Goal: Task Accomplishment & Management: Use online tool/utility

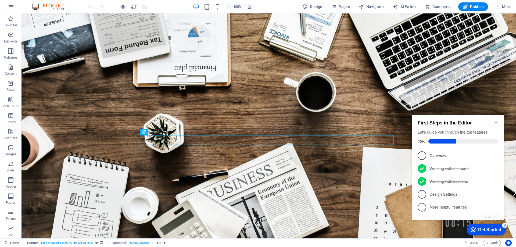
click at [496, 120] on icon "Minimize checklist" at bounding box center [496, 122] width 4 height 4
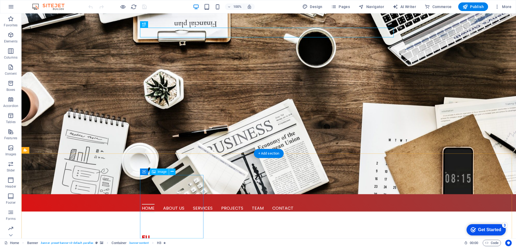
scroll to position [188, 0]
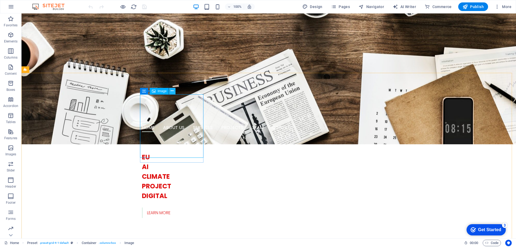
click at [0, 0] on icon at bounding box center [0, 0] width 0 height 0
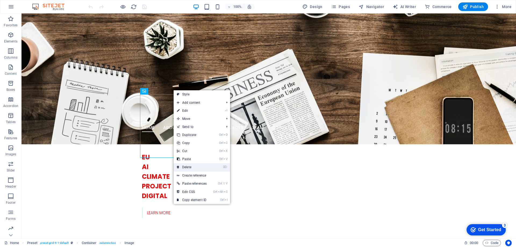
click at [185, 164] on link "⌦ Delete" at bounding box center [191, 167] width 36 height 8
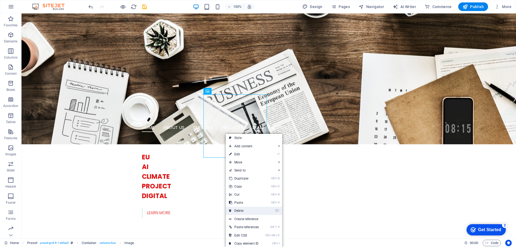
click at [239, 208] on link "⌦ Delete" at bounding box center [244, 210] width 36 height 8
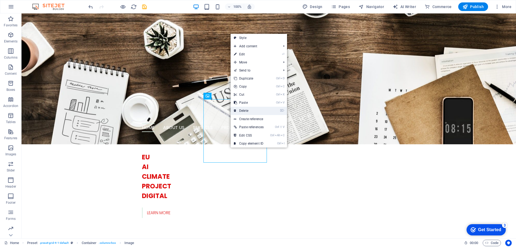
click at [243, 110] on link "⌦ Delete" at bounding box center [248, 111] width 36 height 8
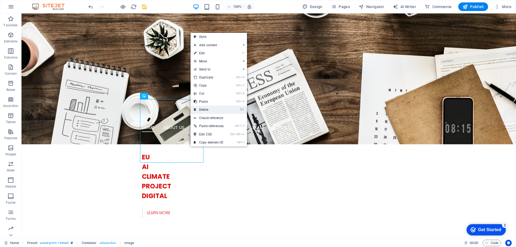
click at [205, 107] on link "⌦ Delete" at bounding box center [208, 110] width 36 height 8
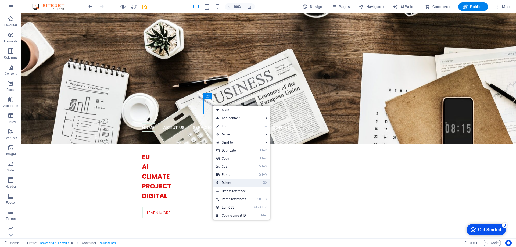
click at [224, 180] on link "⌦ Delete" at bounding box center [231, 183] width 36 height 8
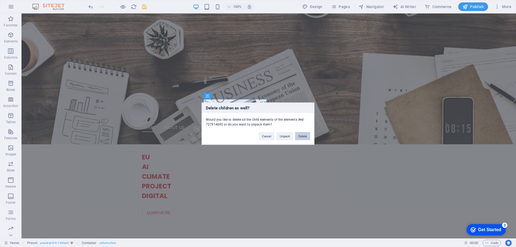
click at [300, 133] on button "Delete" at bounding box center [302, 136] width 15 height 8
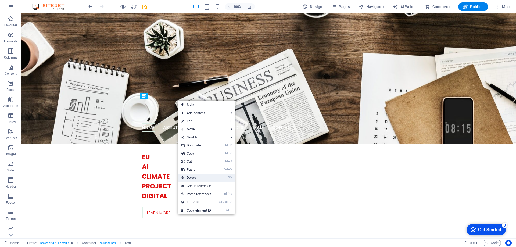
click at [198, 177] on link "⌦ Delete" at bounding box center [196, 177] width 36 height 8
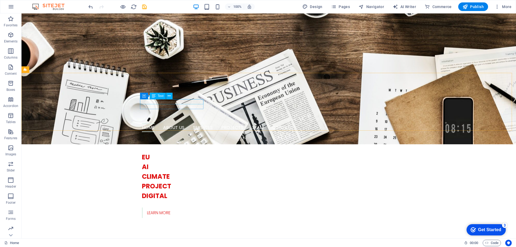
click at [175, 96] on div "Container Text" at bounding box center [158, 96] width 36 height 7
click at [175, 94] on div "Container Text" at bounding box center [158, 96] width 36 height 7
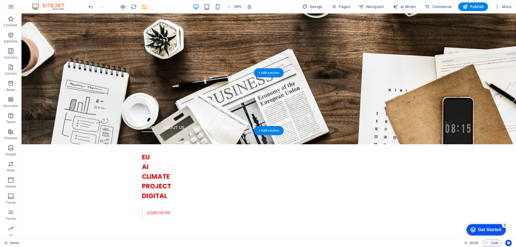
drag, startPoint x: 197, startPoint y: 108, endPoint x: 322, endPoint y: 91, distance: 126.5
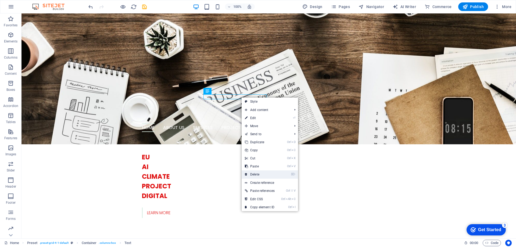
drag, startPoint x: 255, startPoint y: 172, endPoint x: 233, endPoint y: 159, distance: 25.7
click at [255, 172] on link "⌦ Delete" at bounding box center [259, 174] width 36 height 8
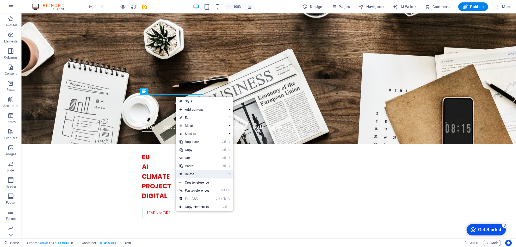
click at [198, 171] on link "⌦ Delete" at bounding box center [194, 174] width 36 height 8
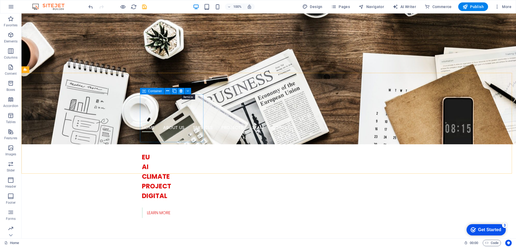
click at [182, 91] on icon at bounding box center [180, 91] width 3 height 6
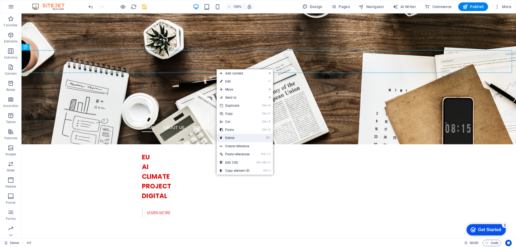
click at [223, 137] on link "⌦ Delete" at bounding box center [234, 138] width 36 height 8
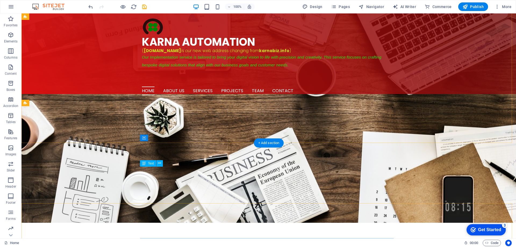
scroll to position [54, 0]
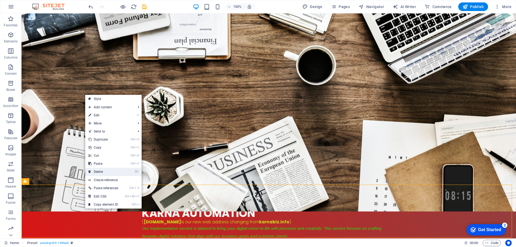
click at [107, 173] on link "⌦ Delete" at bounding box center [103, 172] width 36 height 8
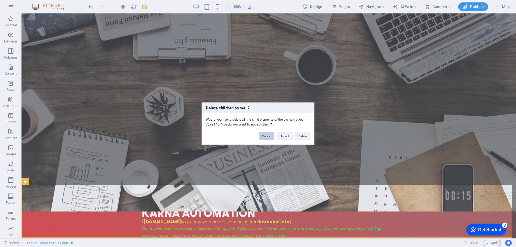
click at [266, 138] on button "Cancel" at bounding box center [267, 136] width 16 height 8
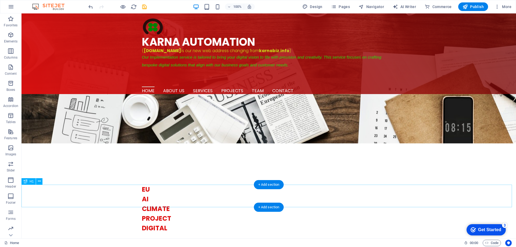
scroll to position [0, 0]
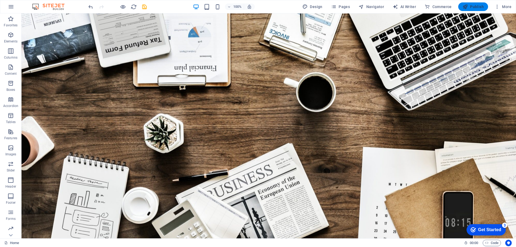
click at [0, 0] on span "Publish" at bounding box center [0, 0] width 0 height 0
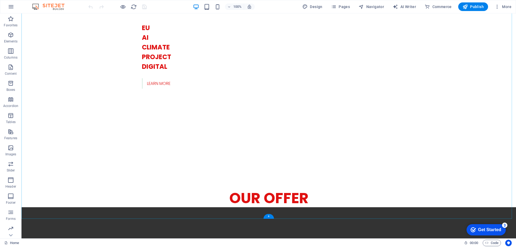
scroll to position [349, 0]
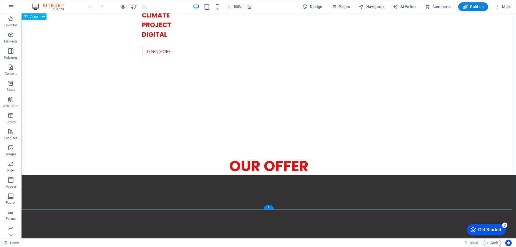
select select "%"
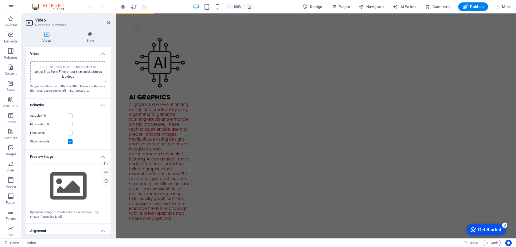
scroll to position [1853, 0]
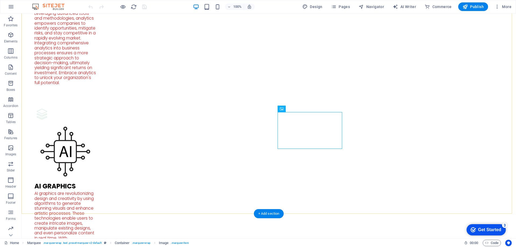
scroll to position [1981, 0]
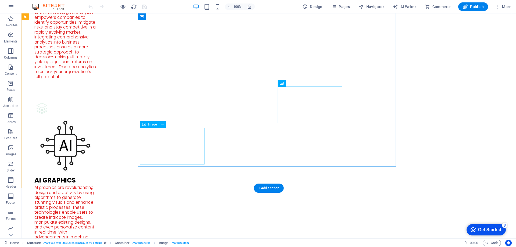
click at [299, 84] on icon at bounding box center [299, 83] width 3 height 6
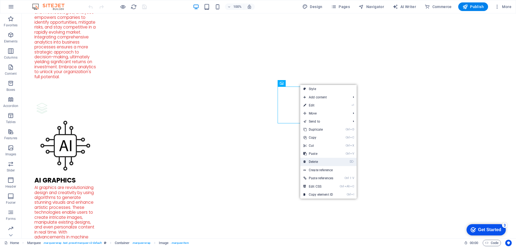
click at [309, 163] on link "⌦ Delete" at bounding box center [318, 162] width 36 height 8
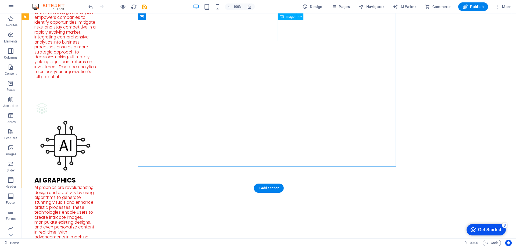
click at [301, 17] on icon at bounding box center [299, 17] width 3 height 6
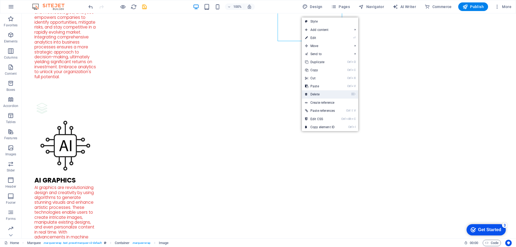
click at [315, 96] on link "⌦ Delete" at bounding box center [320, 94] width 36 height 8
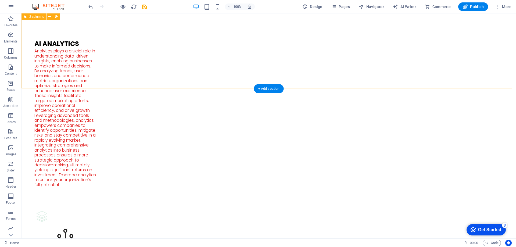
scroll to position [1873, 0]
click at [144, 6] on icon "save" at bounding box center [144, 7] width 6 height 6
click at [473, 6] on span "Publish" at bounding box center [472, 6] width 21 height 5
